Goal: Communication & Community: Connect with others

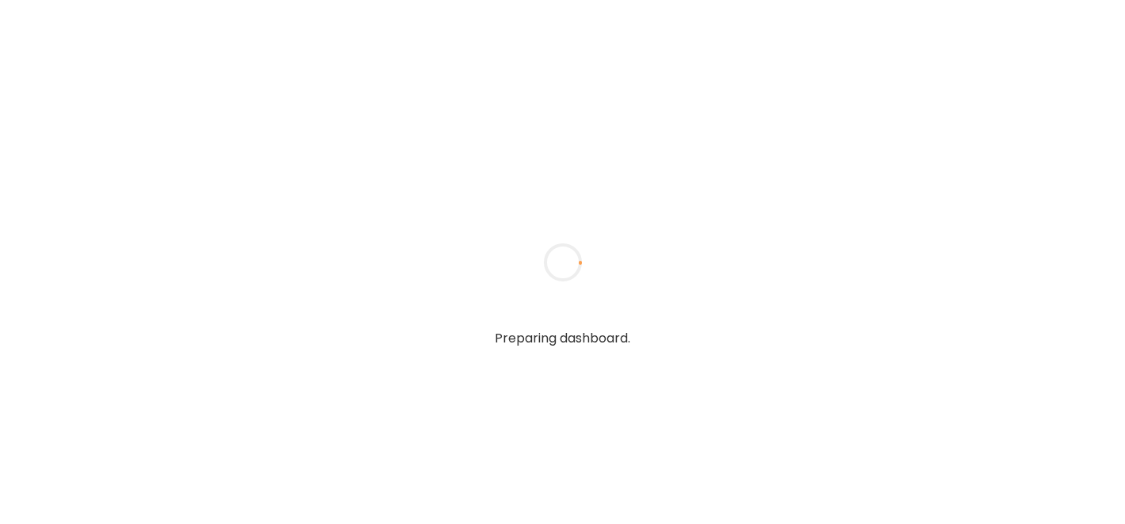
type textarea "**********"
type input "**********"
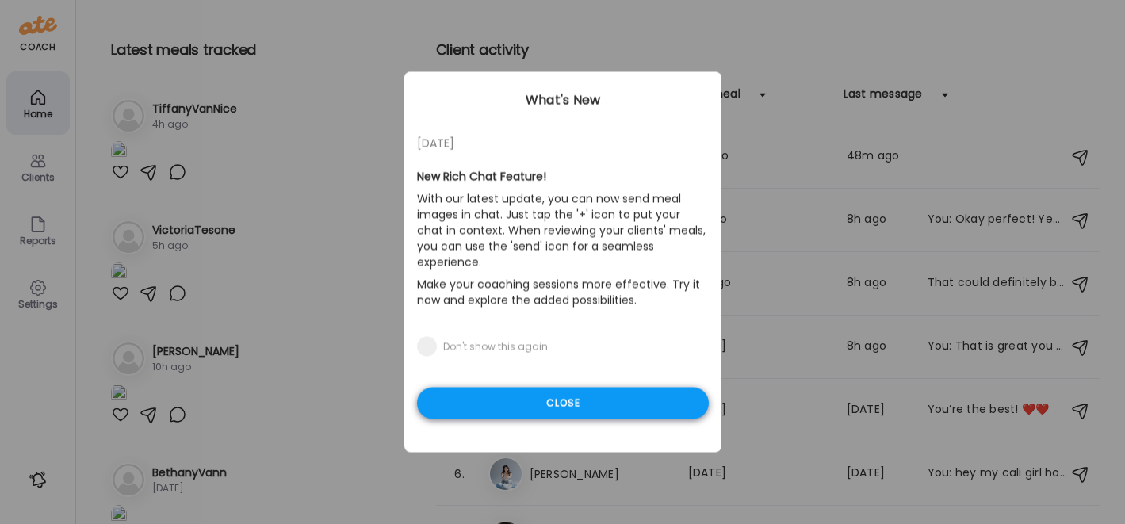
type input "**********"
click at [523, 391] on div "Close" at bounding box center [563, 404] width 292 height 32
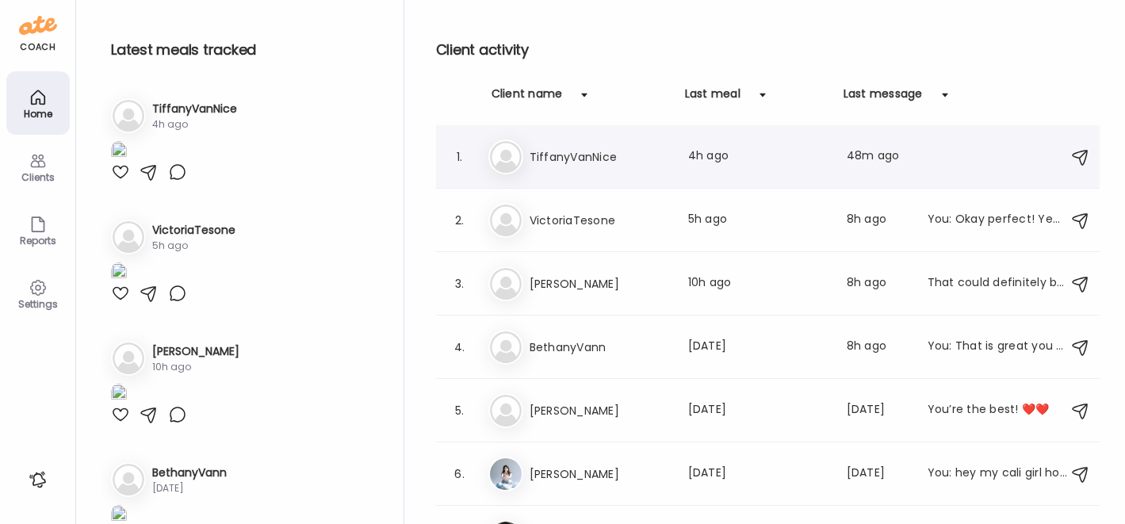
click at [562, 150] on h3 "TiffanyVanNice" at bounding box center [600, 156] width 140 height 19
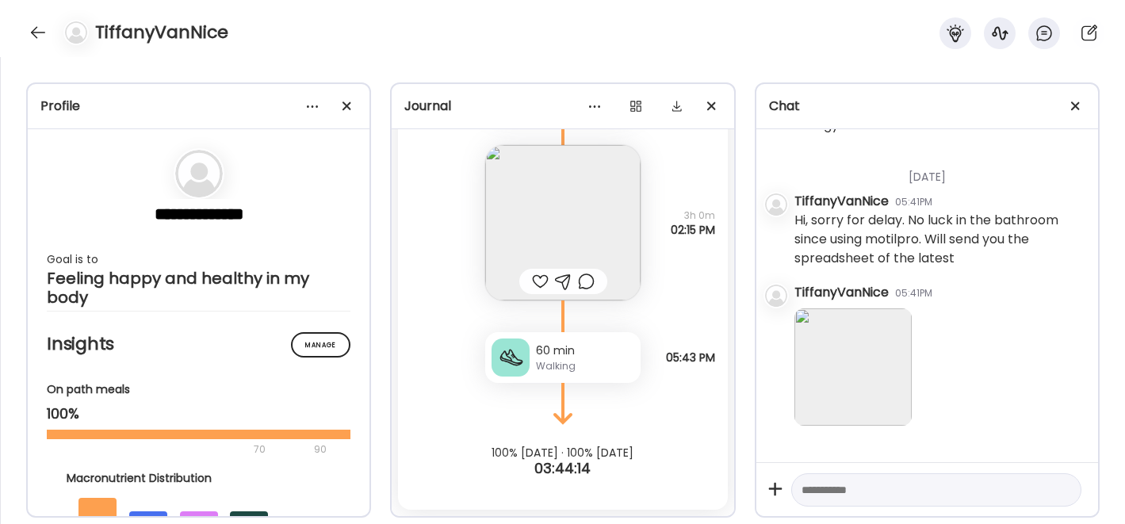
scroll to position [8587, 0]
click at [859, 335] on img at bounding box center [852, 366] width 117 height 117
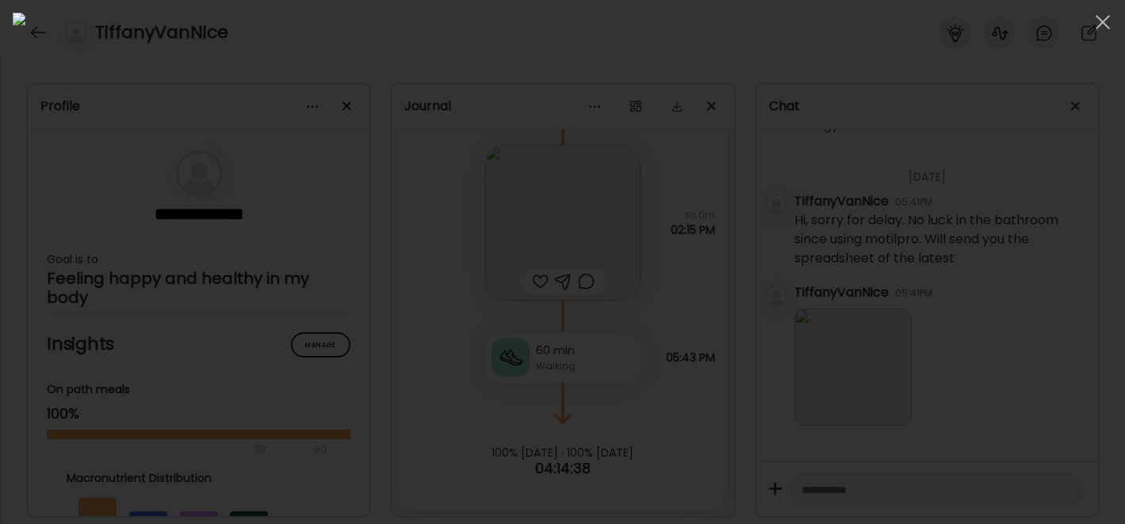
click at [997, 133] on div at bounding box center [563, 262] width 1100 height 499
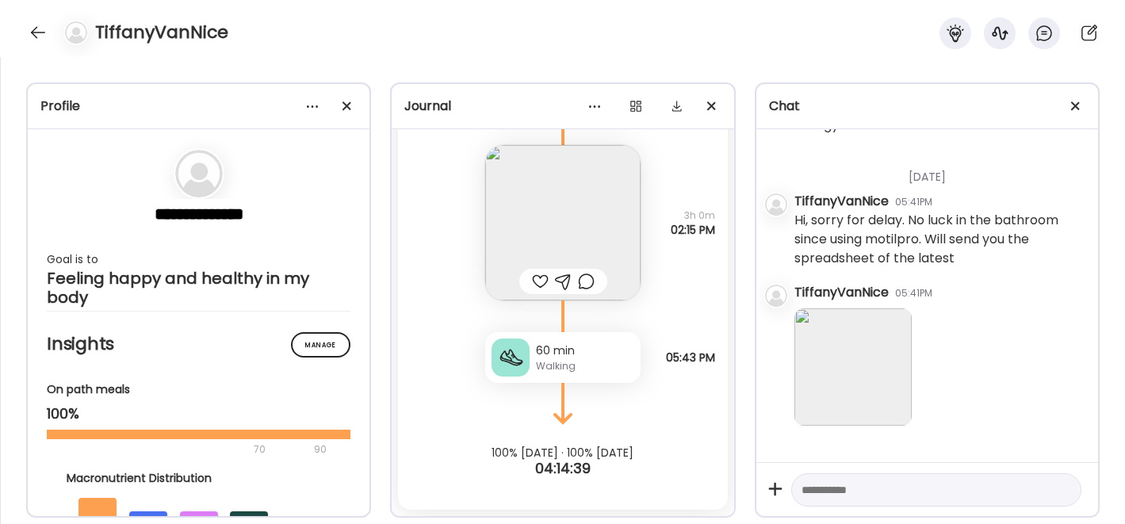
click at [833, 468] on div at bounding box center [927, 489] width 342 height 54
click at [825, 480] on textarea at bounding box center [922, 489] width 241 height 19
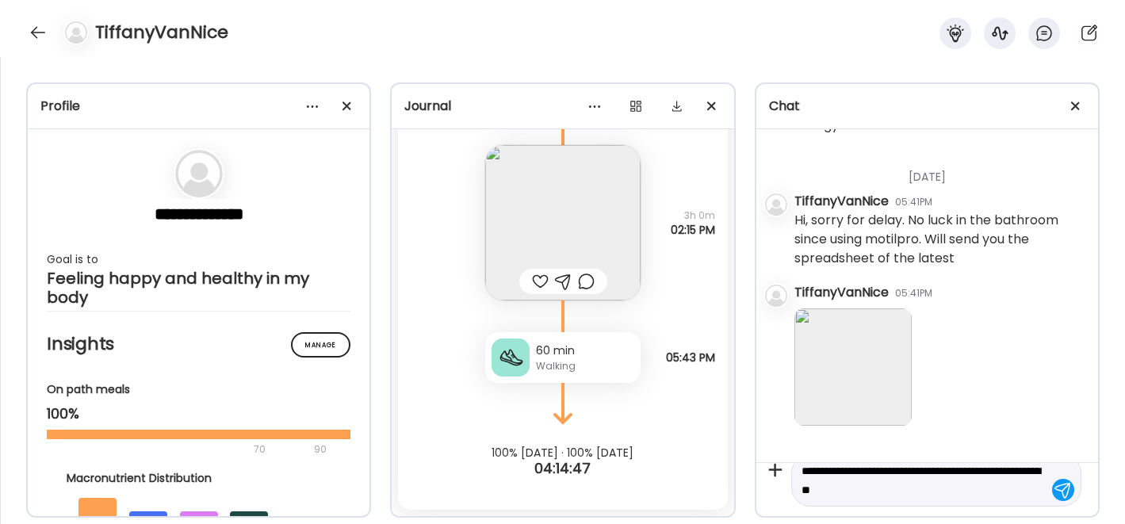
type textarea "**********"
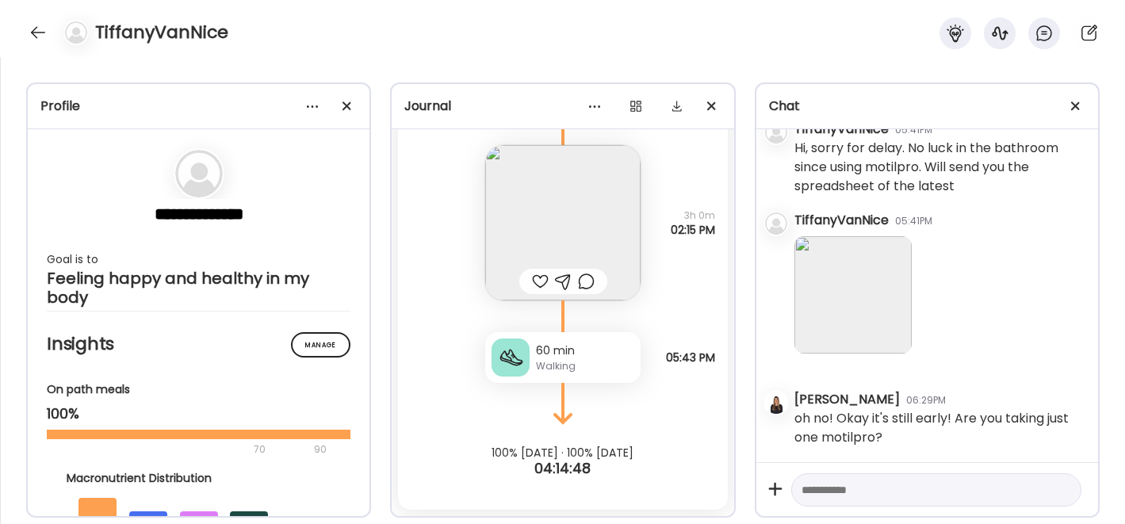
scroll to position [8659, 0]
click at [838, 496] on textarea at bounding box center [922, 489] width 241 height 19
type textarea "**********"
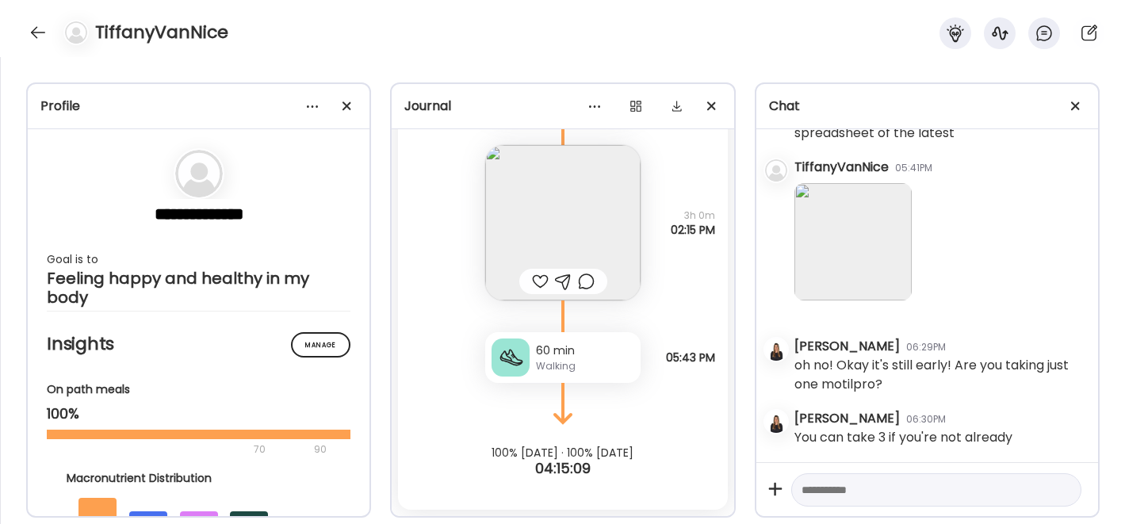
scroll to position [8570, 0]
click at [576, 291] on div at bounding box center [563, 281] width 88 height 25
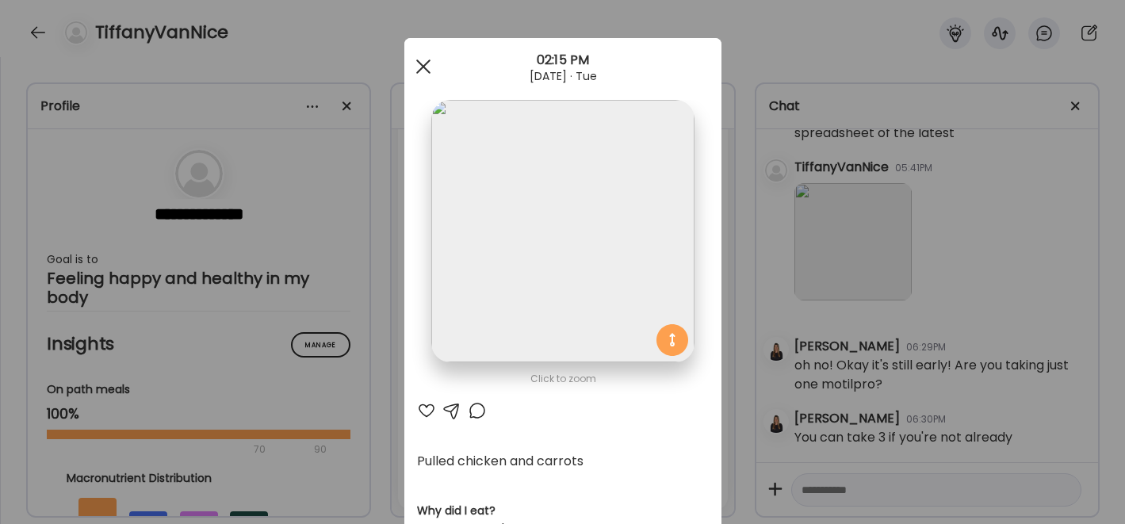
click at [415, 66] on span at bounding box center [422, 66] width 14 height 14
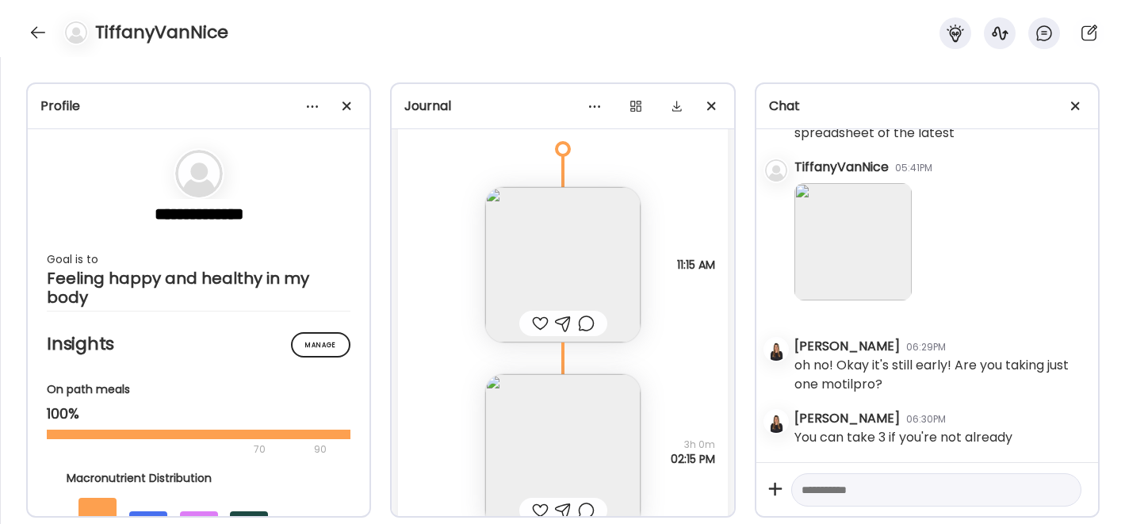
click at [532, 319] on div at bounding box center [540, 323] width 17 height 19
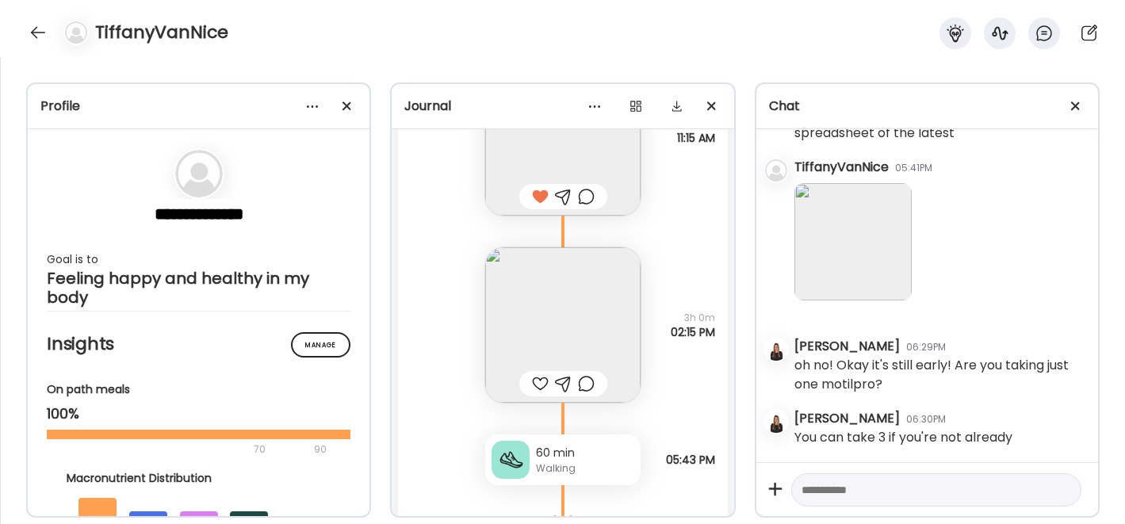
click at [534, 385] on div at bounding box center [540, 383] width 17 height 19
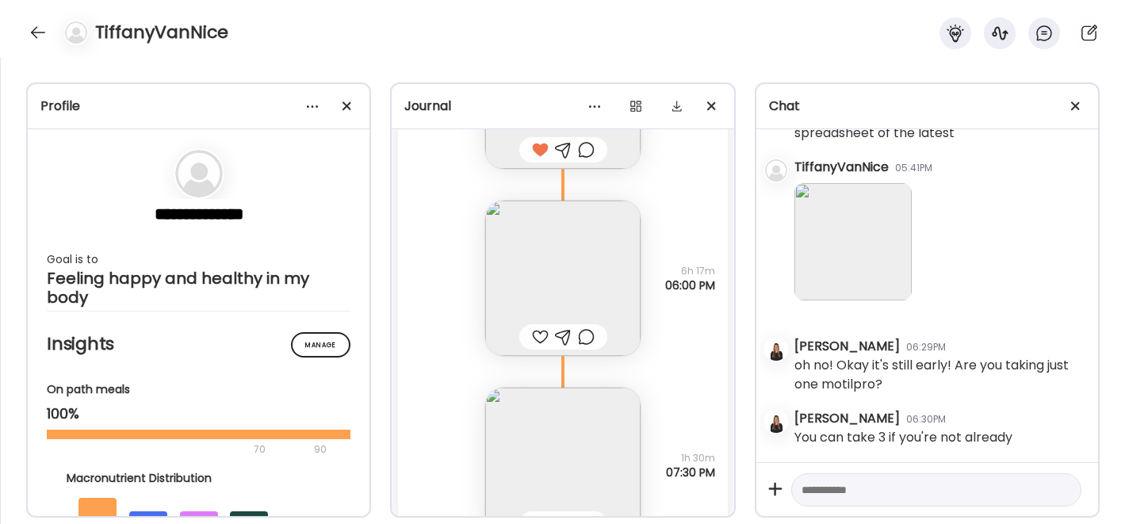
scroll to position [24318, 0]
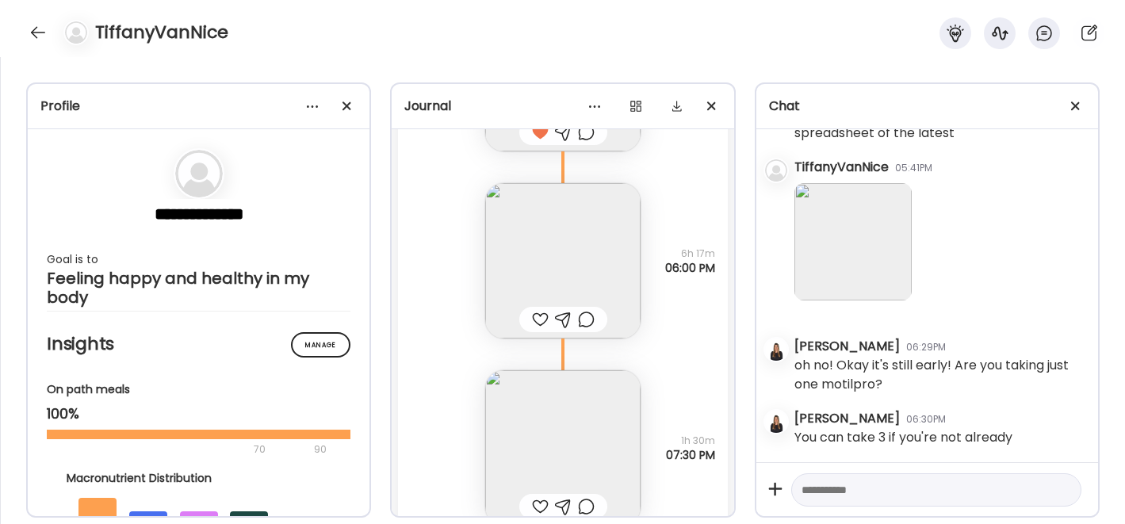
click at [533, 323] on div at bounding box center [540, 319] width 17 height 19
click at [534, 499] on div at bounding box center [540, 506] width 17 height 19
click at [32, 28] on div at bounding box center [37, 32] width 25 height 25
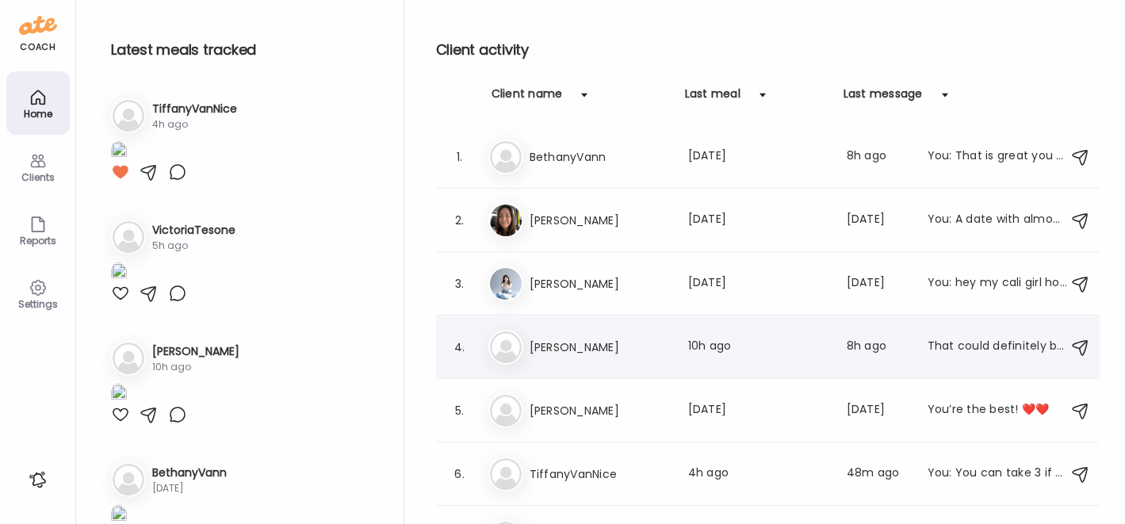
scroll to position [37, 0]
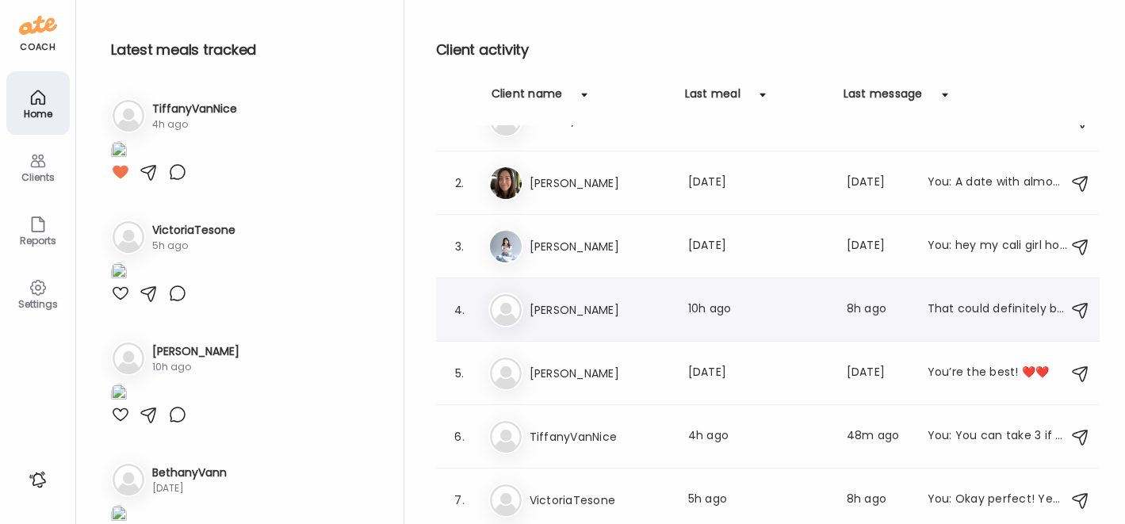
click at [599, 308] on h3 "[PERSON_NAME]" at bounding box center [600, 309] width 140 height 19
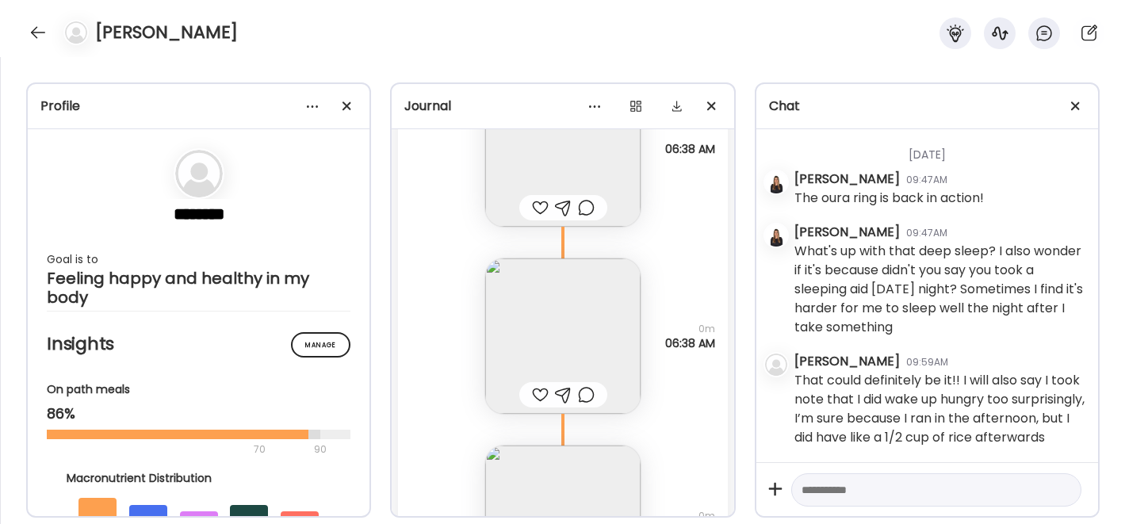
scroll to position [40786, 0]
click at [843, 488] on textarea at bounding box center [922, 489] width 241 height 19
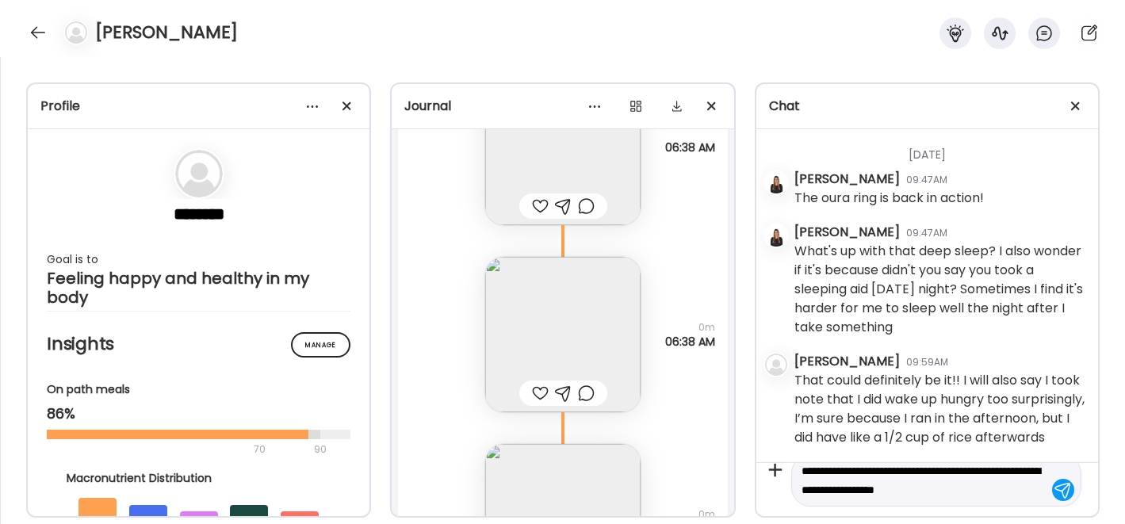
type textarea "**********"
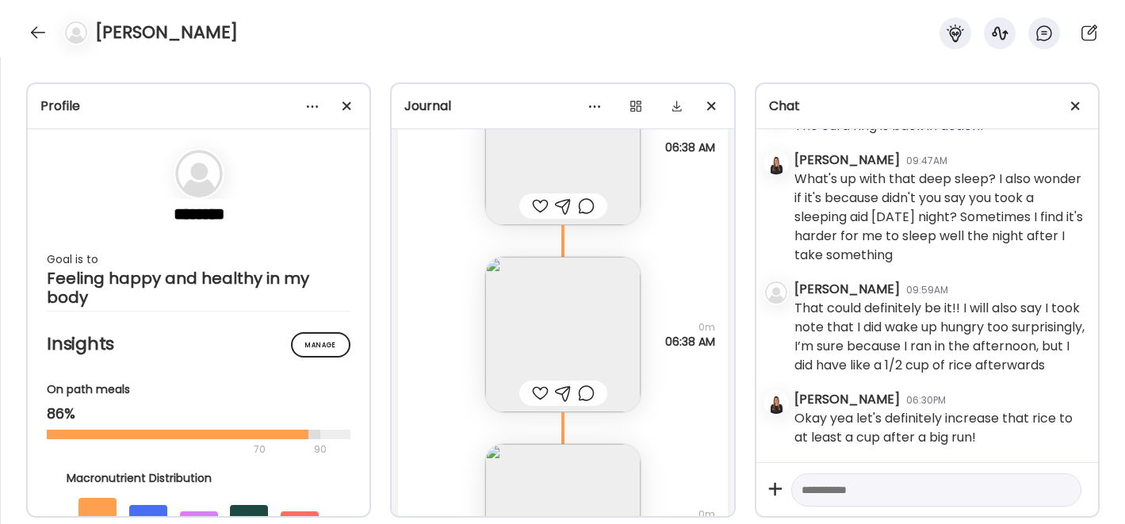
scroll to position [28757, 0]
click at [825, 488] on textarea at bounding box center [922, 489] width 241 height 19
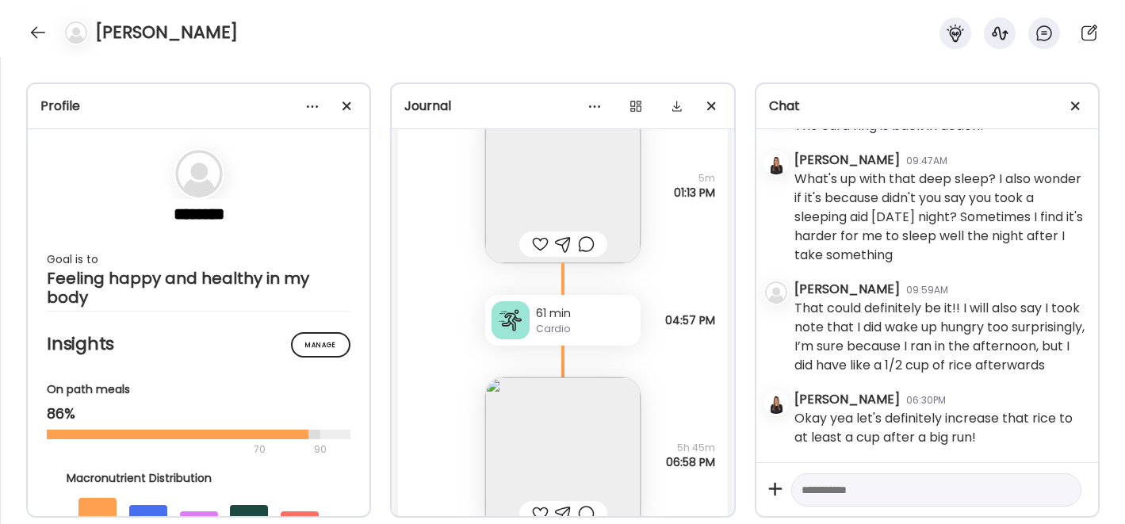
scroll to position [39883, 0]
click at [542, 324] on div "61 min" at bounding box center [585, 316] width 98 height 17
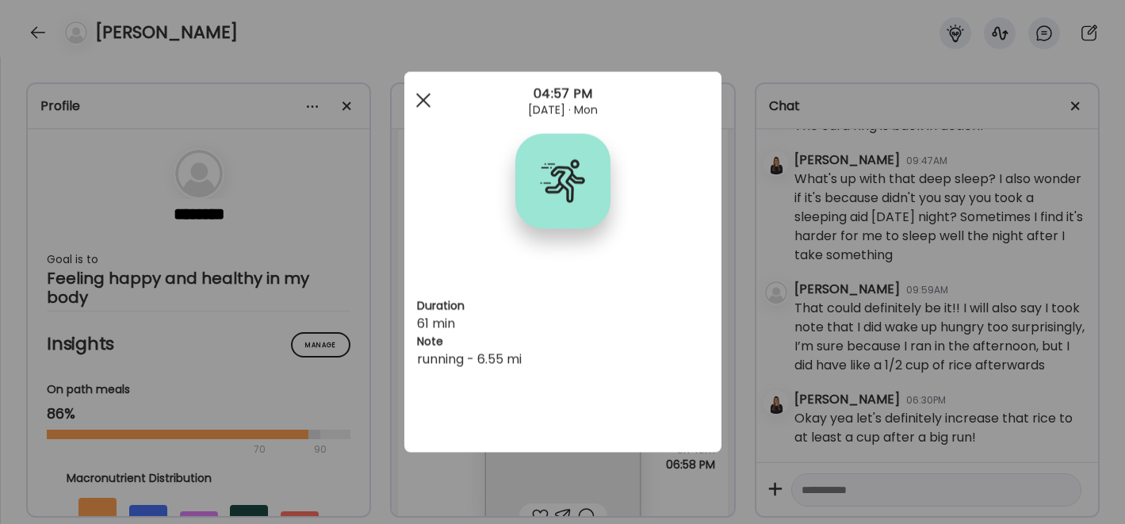
click at [427, 97] on span at bounding box center [422, 100] width 14 height 14
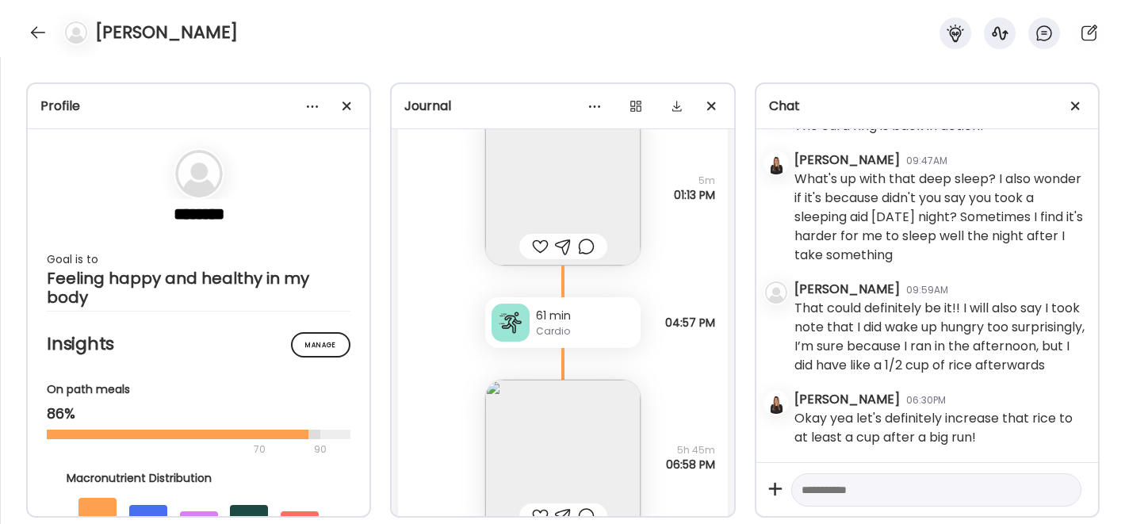
click at [861, 485] on textarea at bounding box center [922, 489] width 241 height 19
click at [840, 496] on textarea at bounding box center [922, 489] width 241 height 19
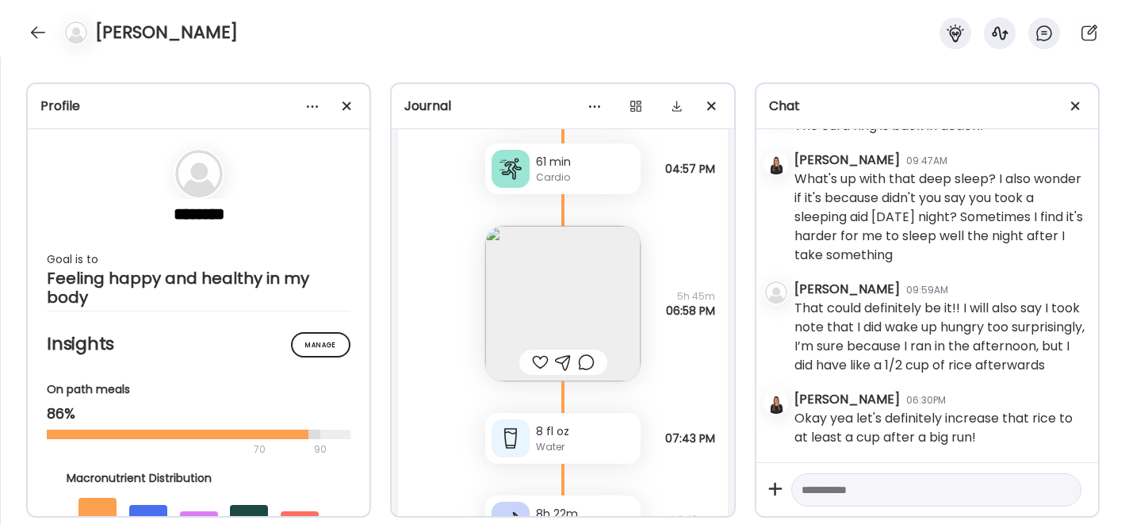
scroll to position [40037, 0]
click at [543, 305] on img at bounding box center [562, 302] width 155 height 155
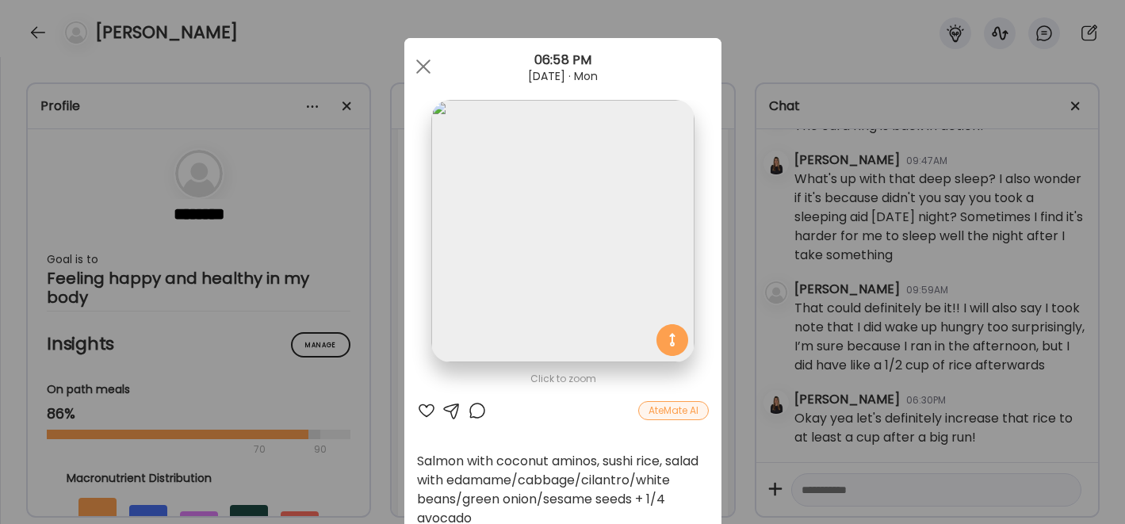
click at [422, 411] on div at bounding box center [426, 410] width 19 height 19
click at [423, 67] on div at bounding box center [424, 67] width 32 height 32
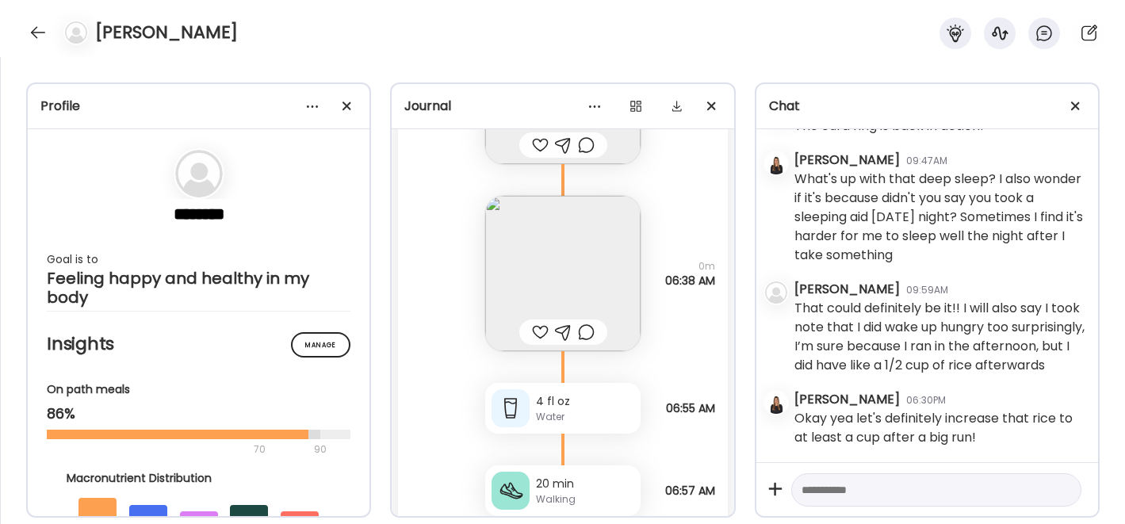
scroll to position [41035, 0]
click at [564, 278] on img at bounding box center [562, 272] width 155 height 155
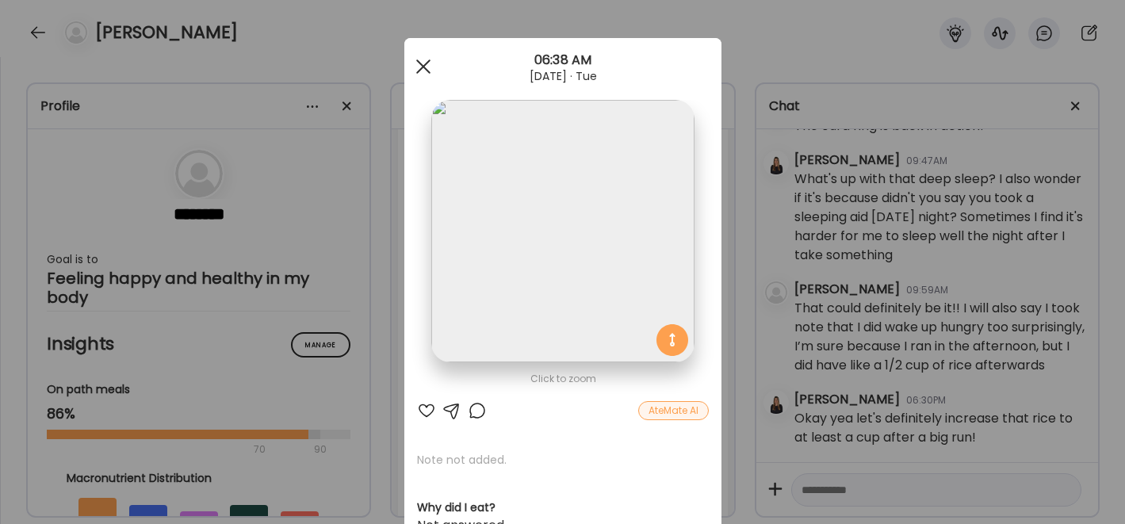
click at [414, 61] on div at bounding box center [424, 67] width 32 height 32
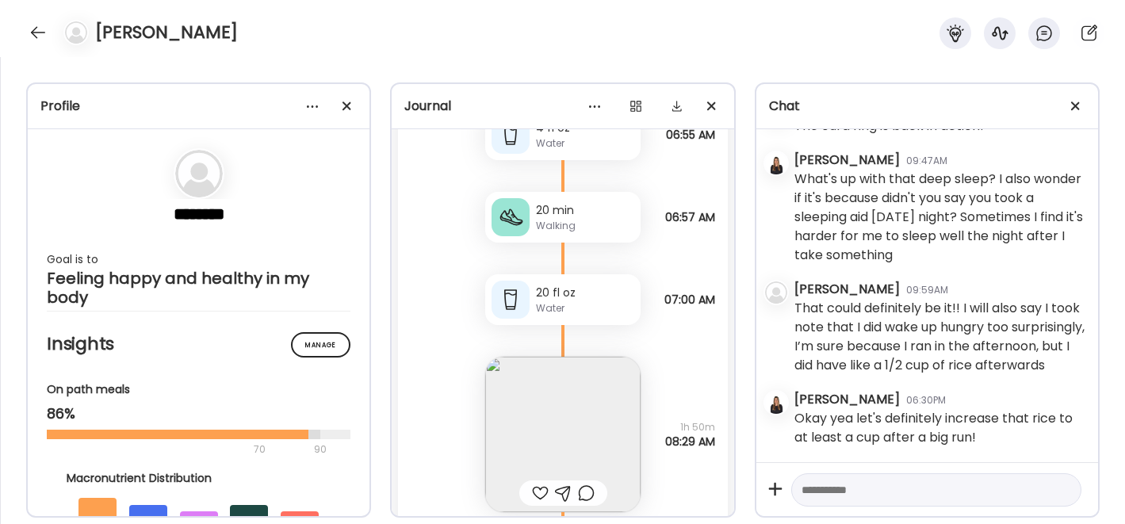
scroll to position [41495, 0]
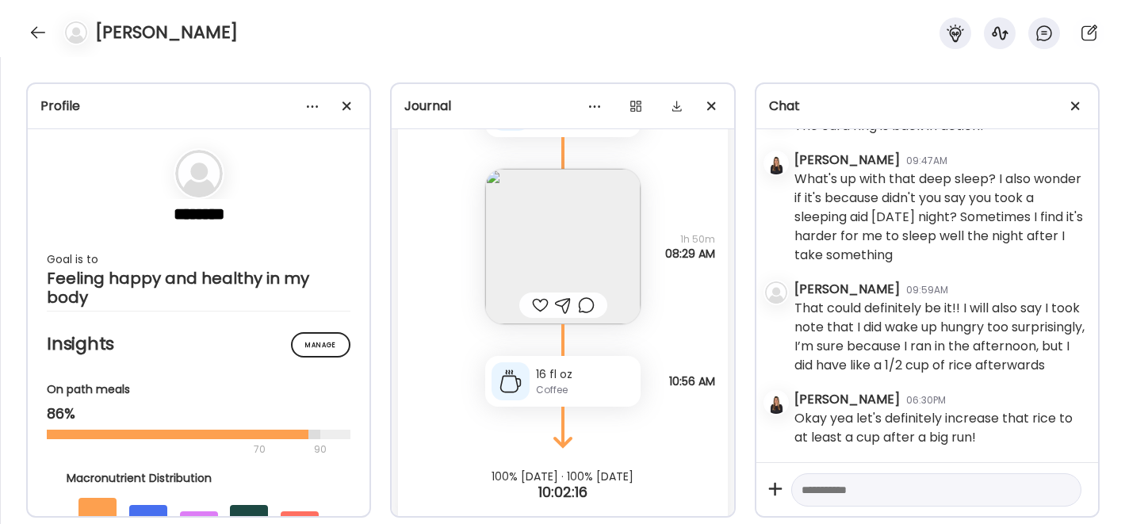
click at [530, 267] on img at bounding box center [562, 246] width 155 height 155
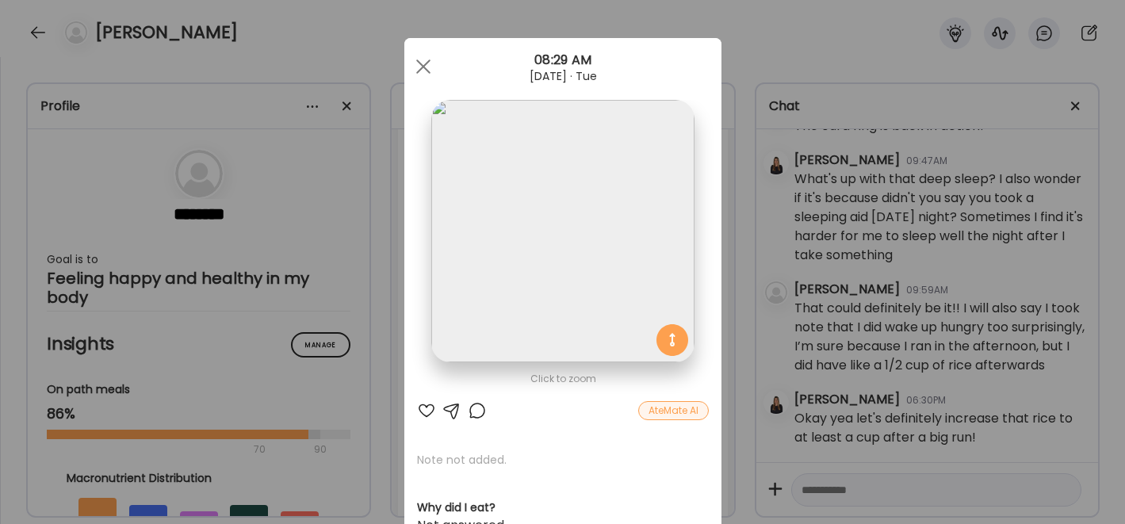
click at [421, 404] on div at bounding box center [426, 410] width 19 height 19
click at [423, 72] on span at bounding box center [422, 66] width 14 height 14
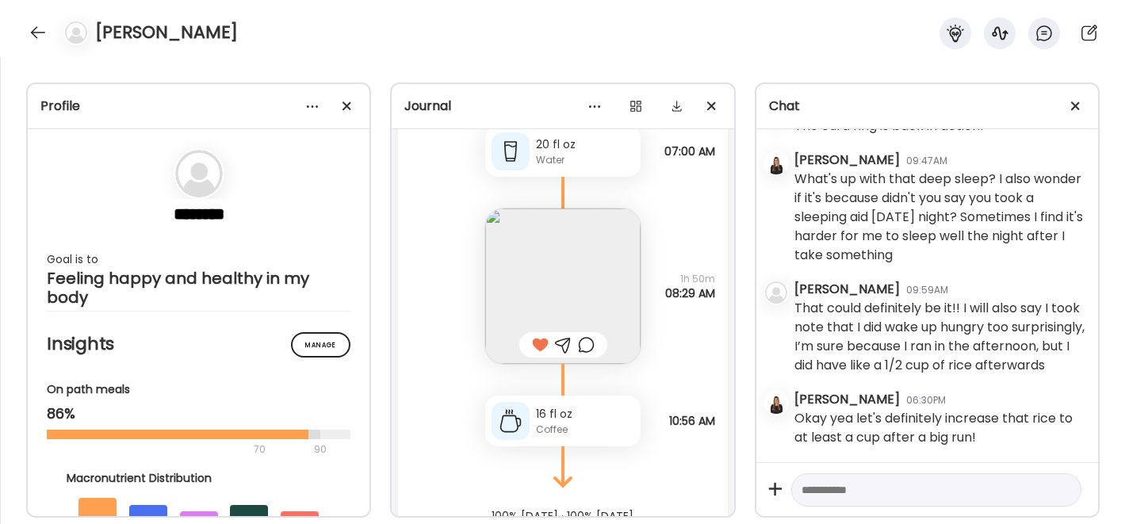
scroll to position [41620, 0]
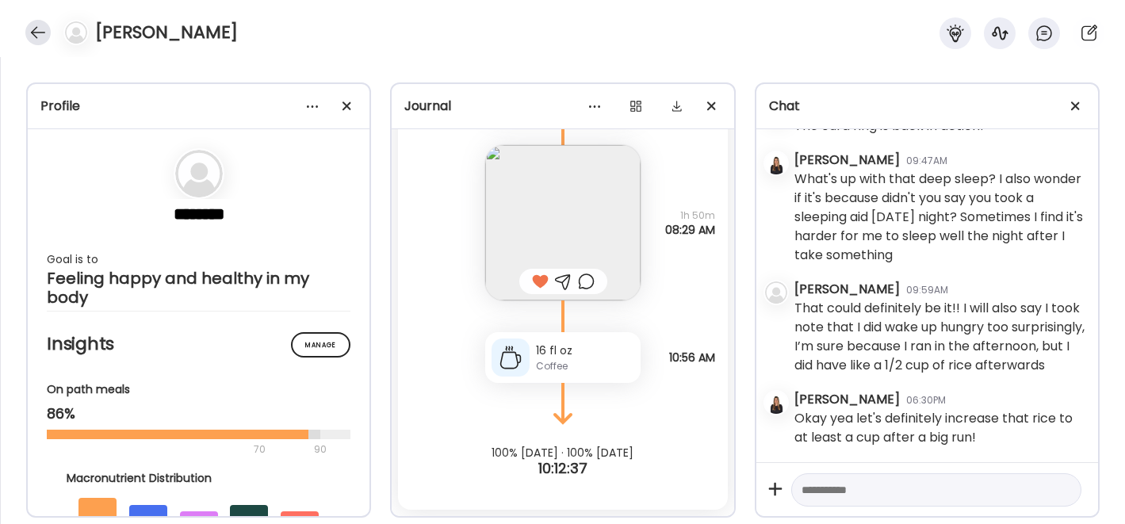
click at [46, 34] on div at bounding box center [37, 32] width 25 height 25
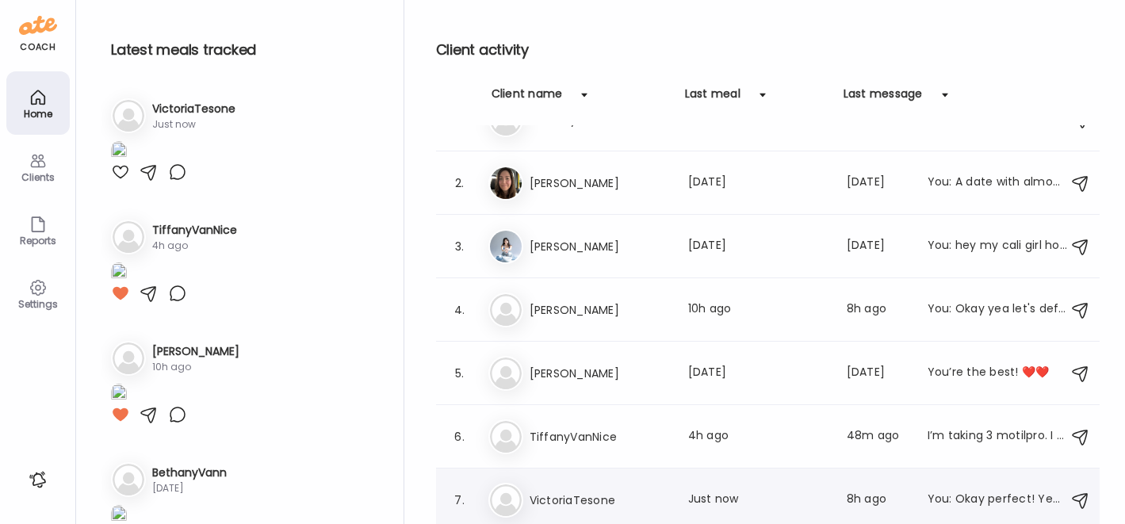
click at [621, 488] on div "Vi VictoriaTesone Last meal: Just now Last message: 8h ago You: Okay perfect! Y…" at bounding box center [770, 500] width 564 height 35
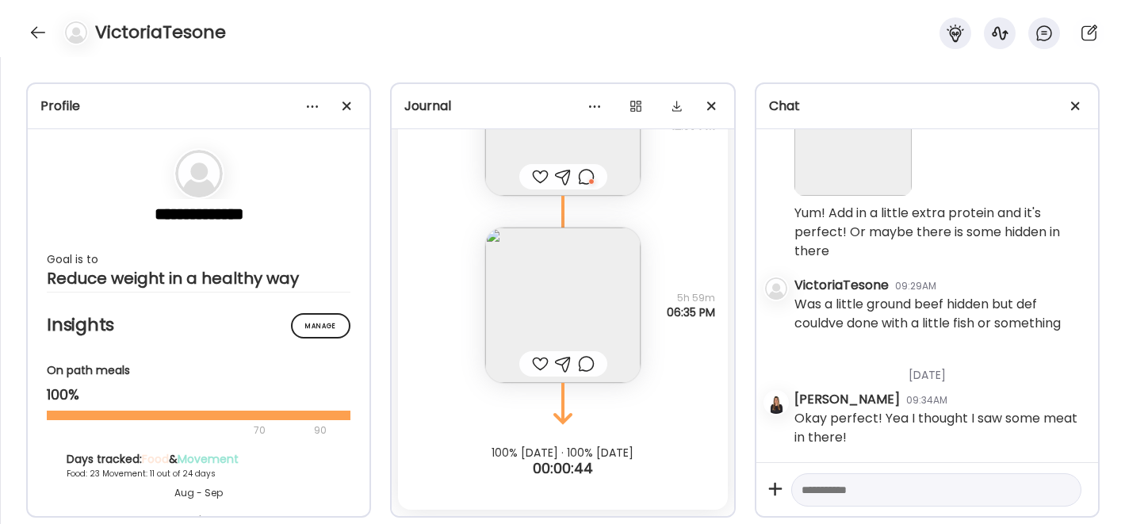
scroll to position [38605, 0]
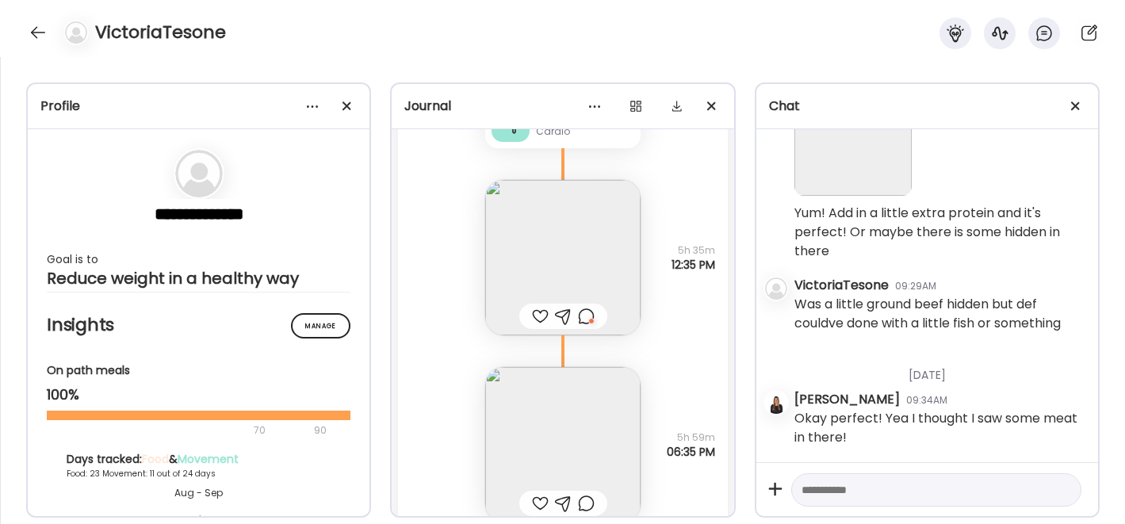
click at [601, 250] on img at bounding box center [562, 257] width 155 height 155
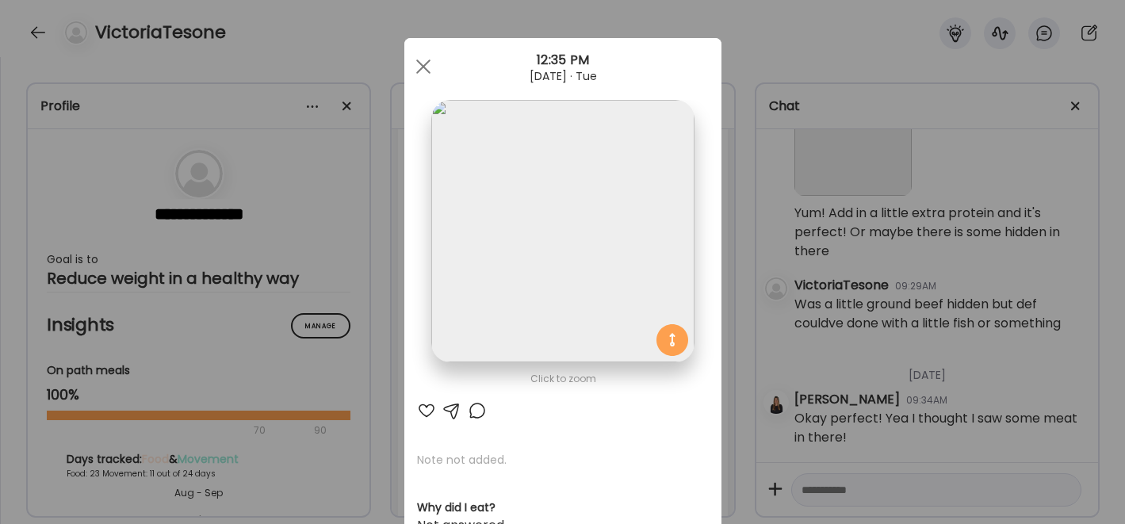
click at [469, 408] on div at bounding box center [477, 410] width 19 height 19
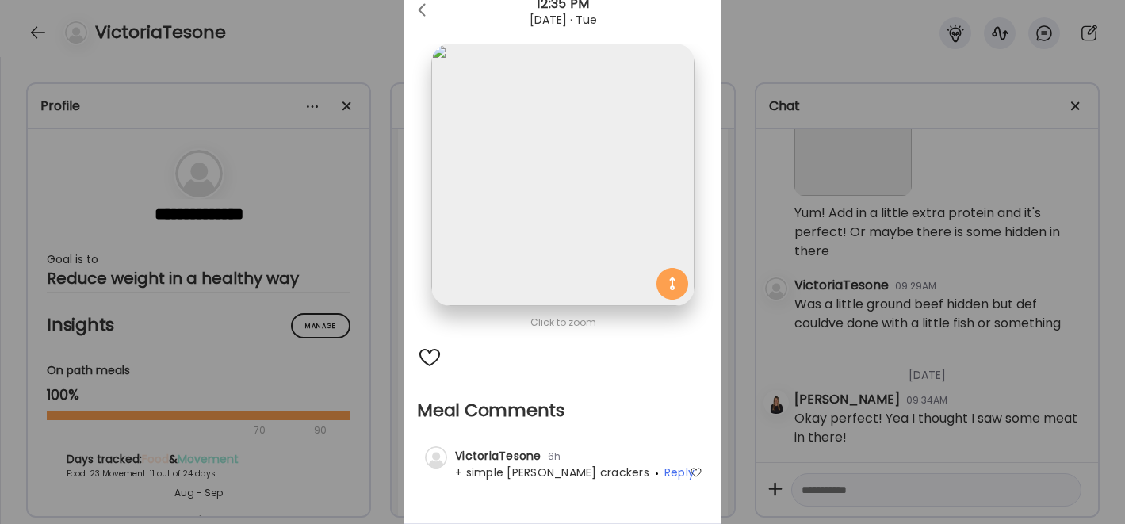
scroll to position [0, 0]
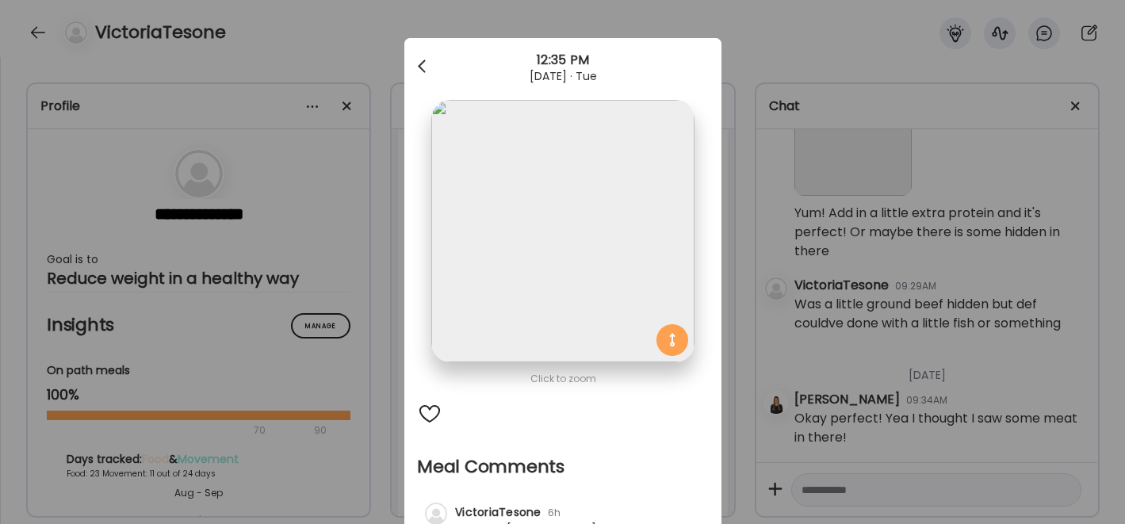
click at [418, 65] on div at bounding box center [424, 67] width 32 height 32
click at [421, 71] on span at bounding box center [422, 66] width 14 height 14
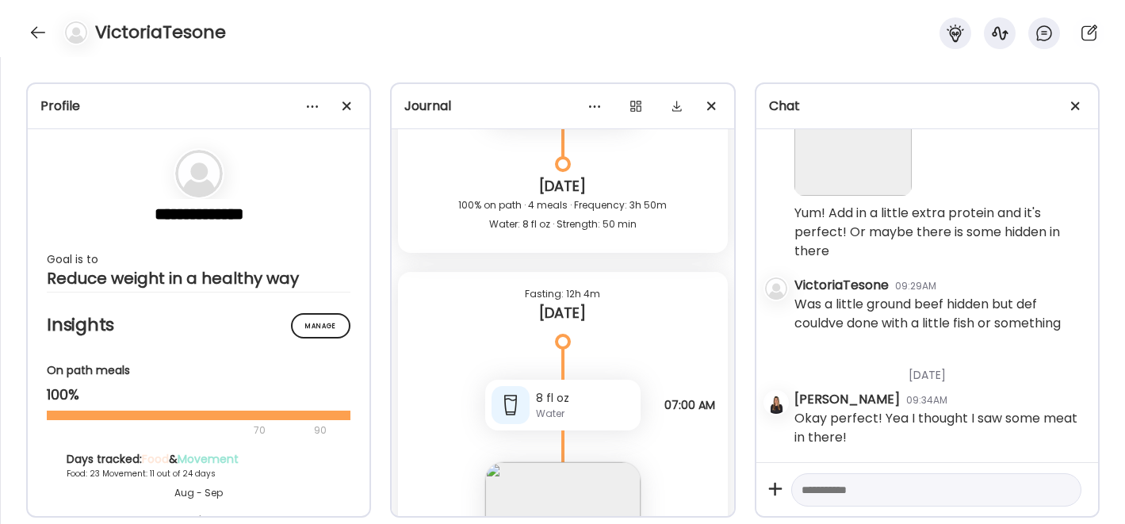
scroll to position [38399, 0]
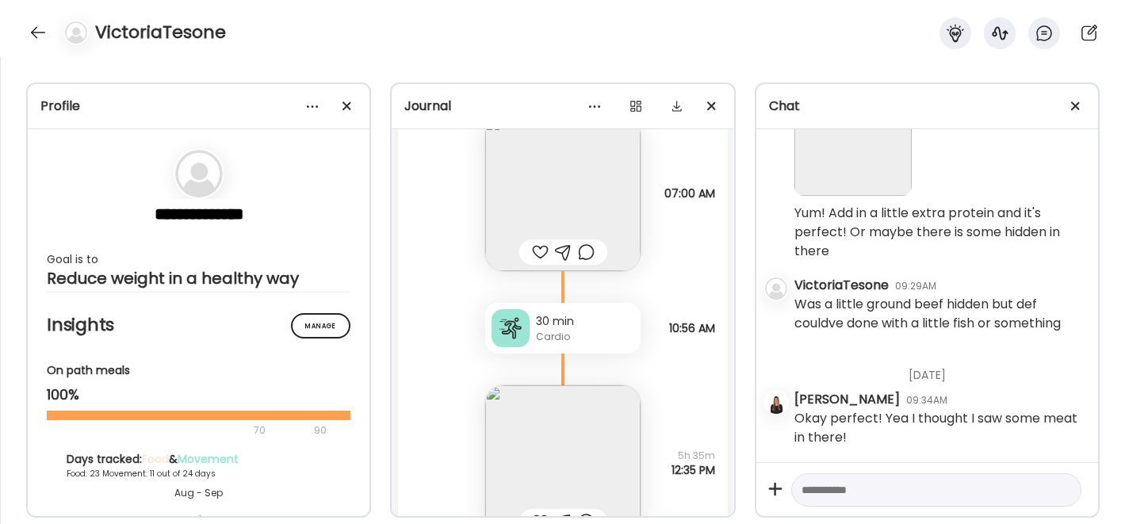
click at [523, 198] on img at bounding box center [562, 193] width 155 height 155
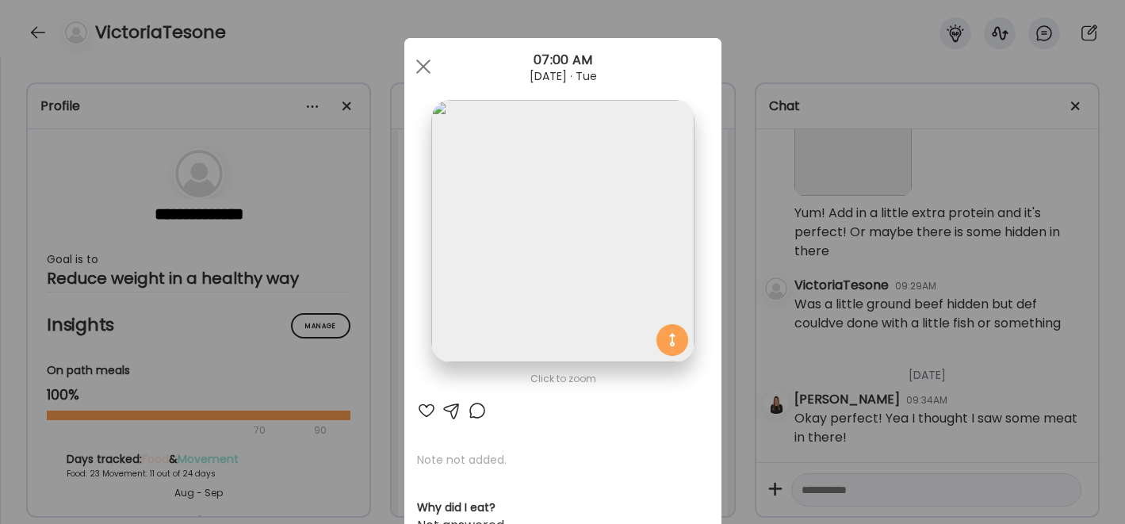
click at [419, 409] on div at bounding box center [426, 410] width 19 height 19
click at [421, 64] on div at bounding box center [424, 67] width 32 height 32
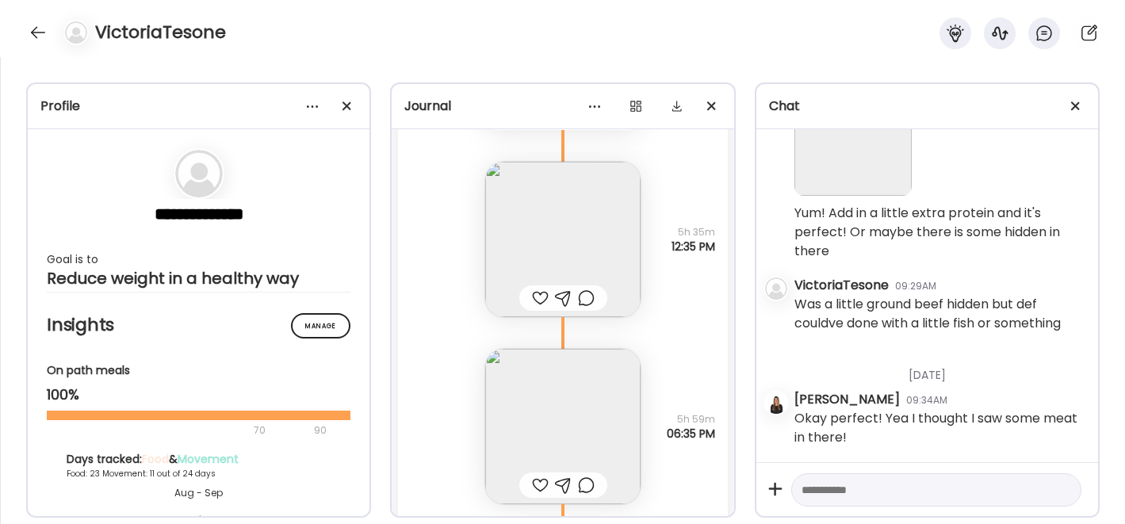
scroll to position [38707, 0]
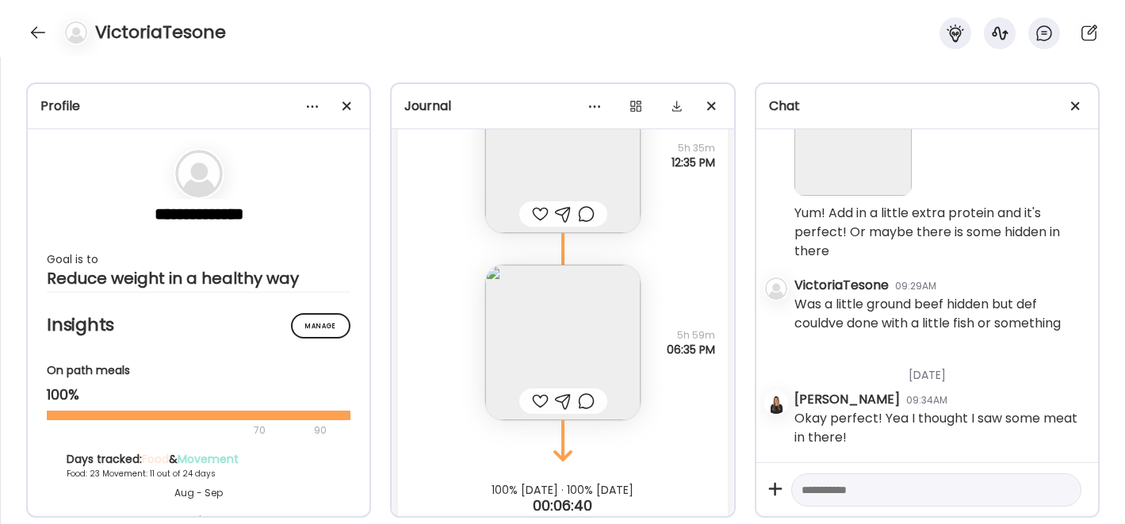
click at [535, 216] on div at bounding box center [540, 214] width 17 height 19
click at [532, 353] on img at bounding box center [562, 342] width 155 height 155
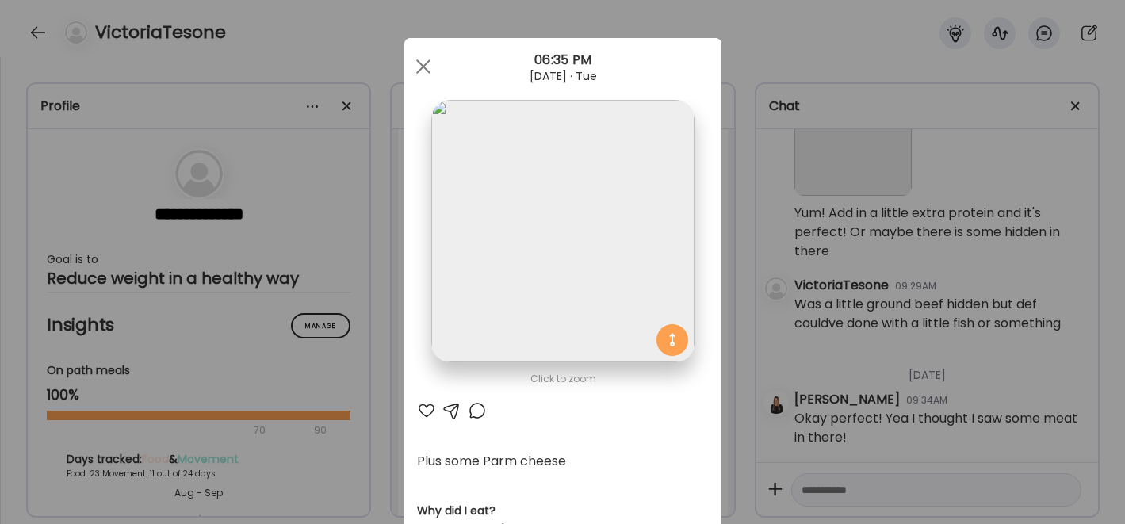
click at [418, 408] on div at bounding box center [426, 410] width 19 height 19
click at [415, 67] on span at bounding box center [422, 66] width 14 height 14
